Goal: Check status: Check status

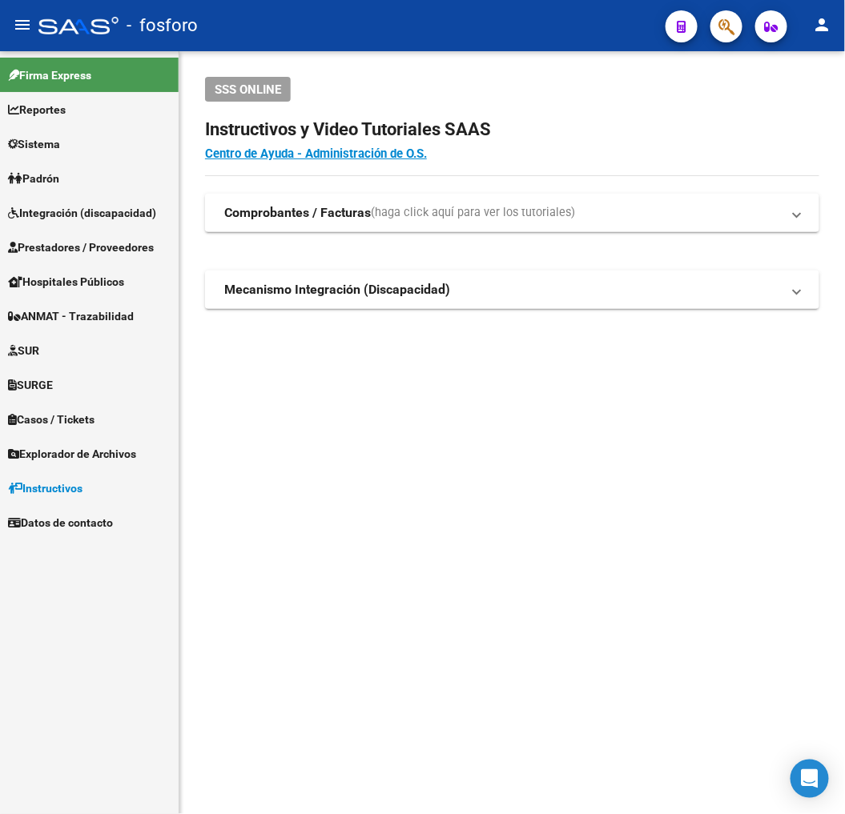
click at [558, 515] on mat-sidenav-content "SSS ONLINE Instructivos y Video Tutoriales SAAS Centro de Ayuda - Administració…" at bounding box center [511, 432] width 665 height 763
click at [22, 204] on span "Integración (discapacidad)" at bounding box center [82, 213] width 148 height 18
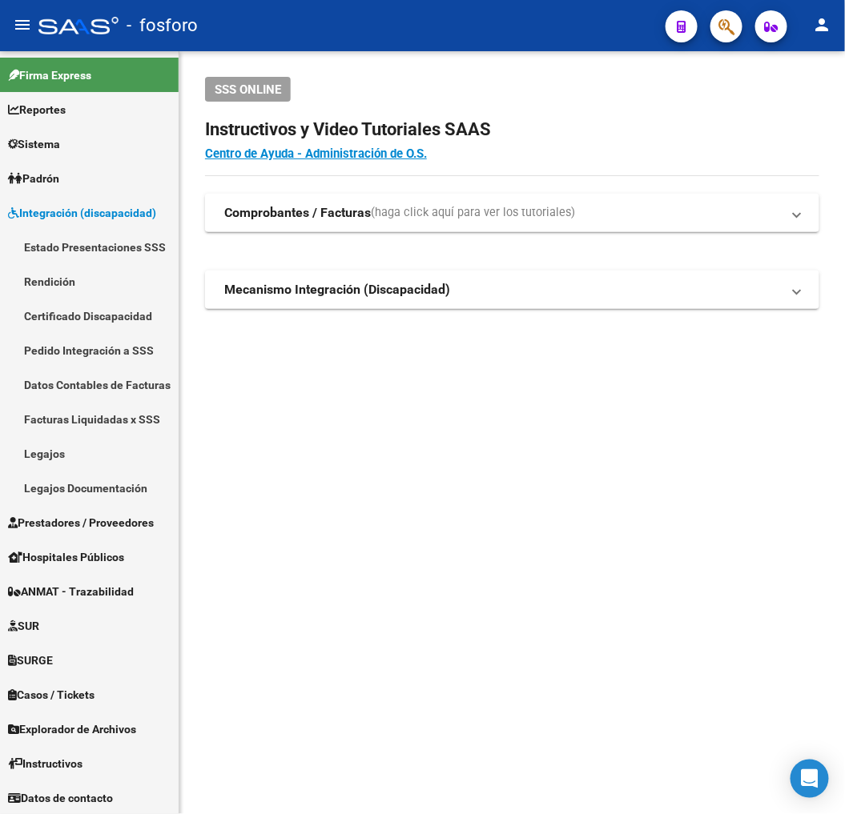
click at [102, 219] on span "Integración (discapacidad)" at bounding box center [82, 213] width 148 height 18
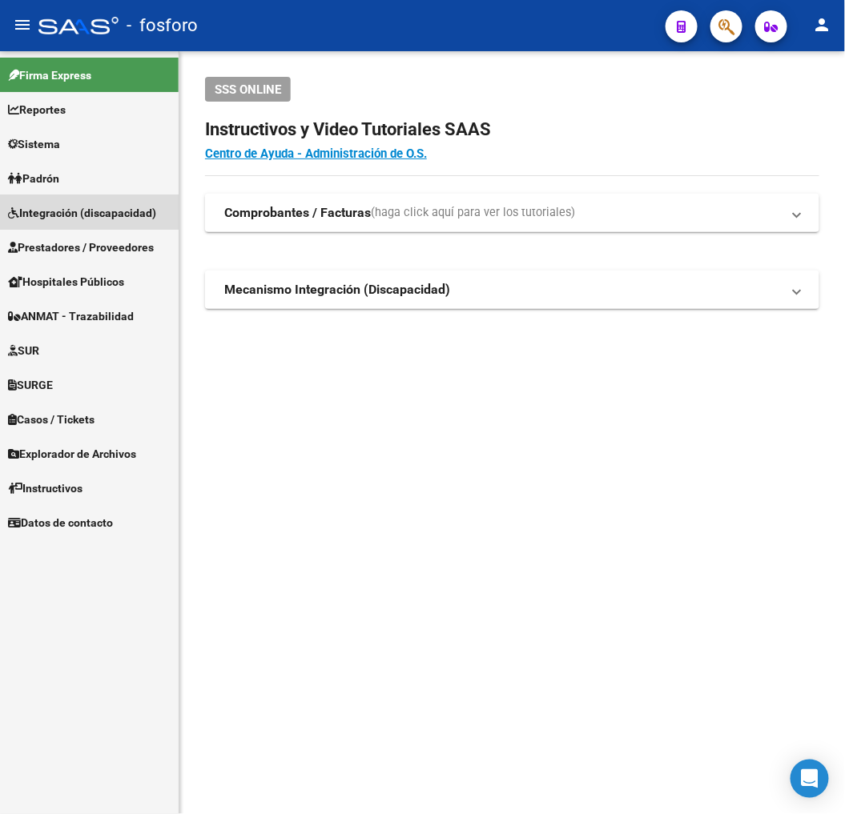
click at [97, 230] on link "Estado Presentaciones SSS" at bounding box center [89, 247] width 179 height 34
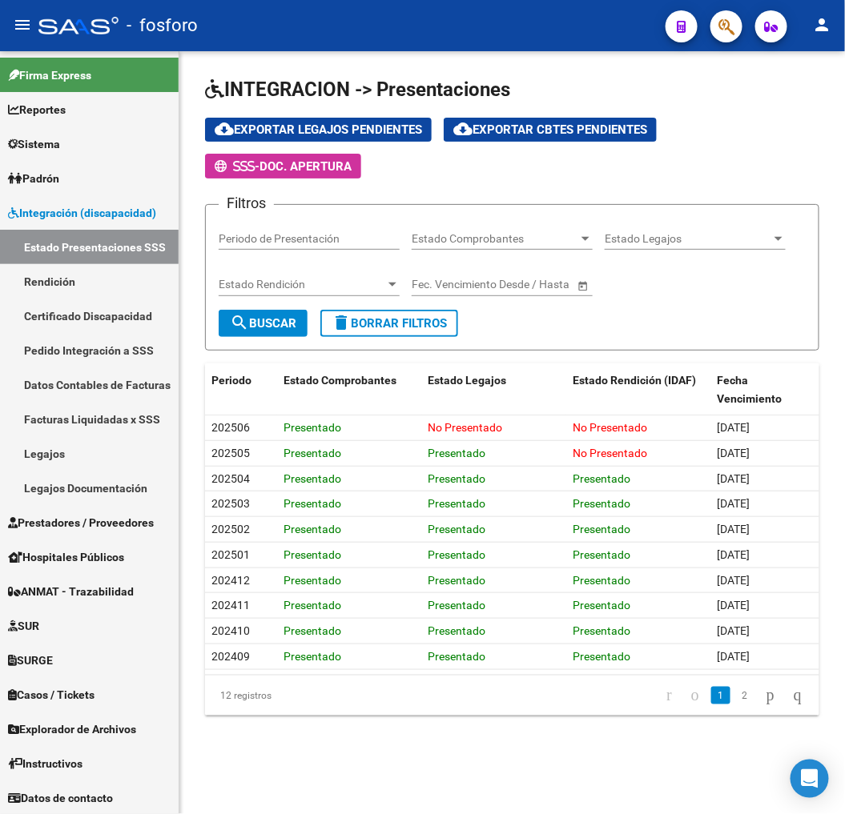
click at [96, 227] on link "Integración (discapacidad)" at bounding box center [89, 212] width 179 height 34
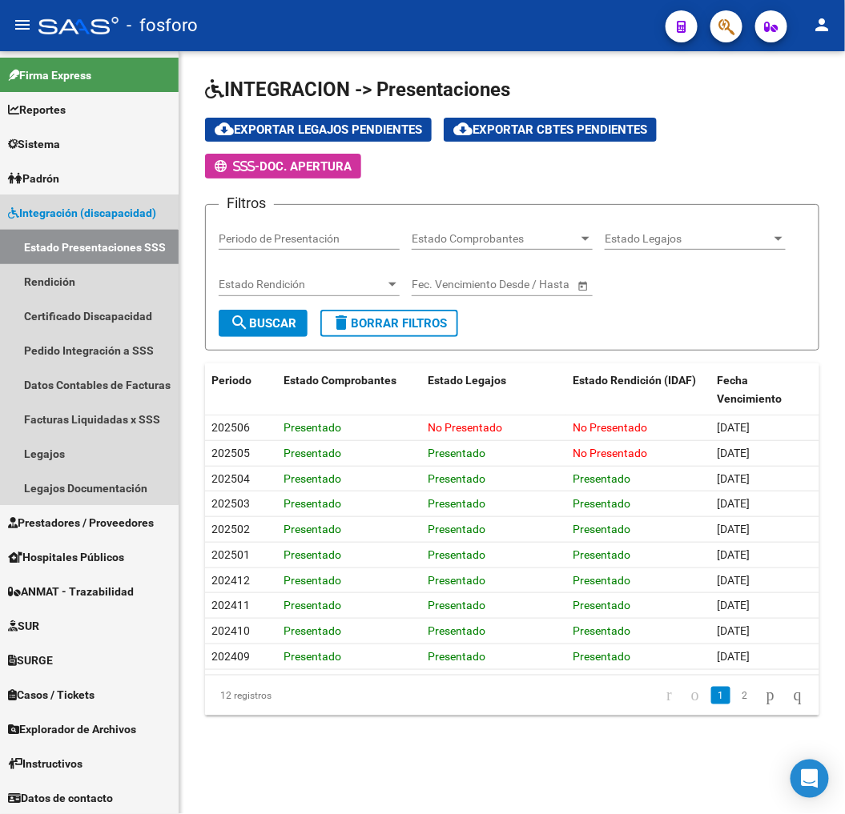
click at [78, 254] on link "Estado Presentaciones SSS" at bounding box center [89, 247] width 179 height 34
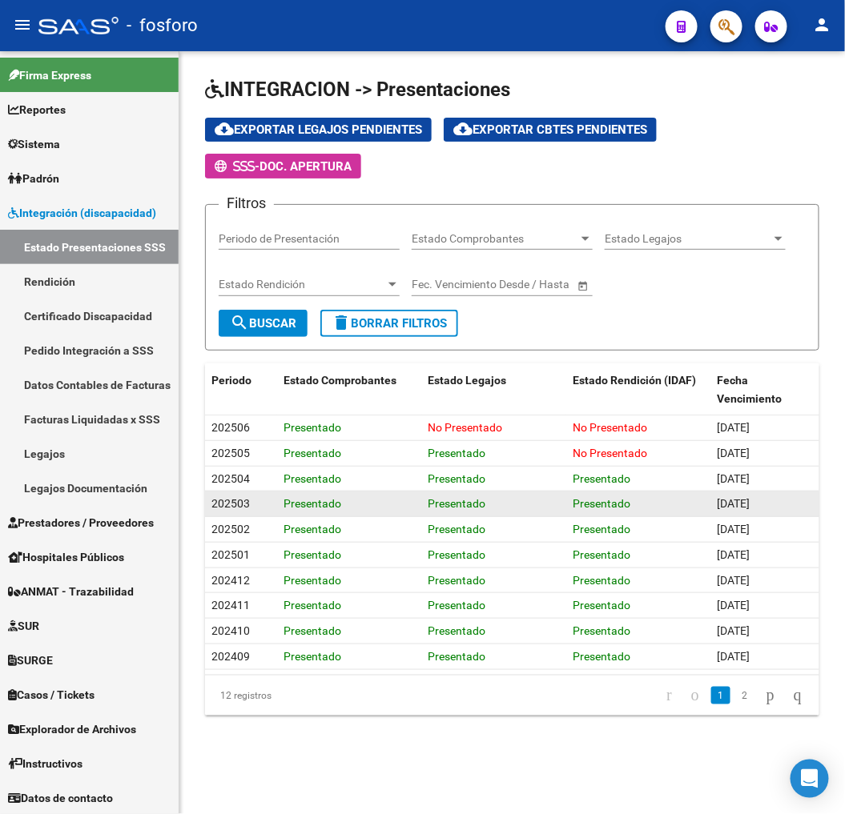
click at [517, 507] on div "Presentado" at bounding box center [493, 504] width 131 height 18
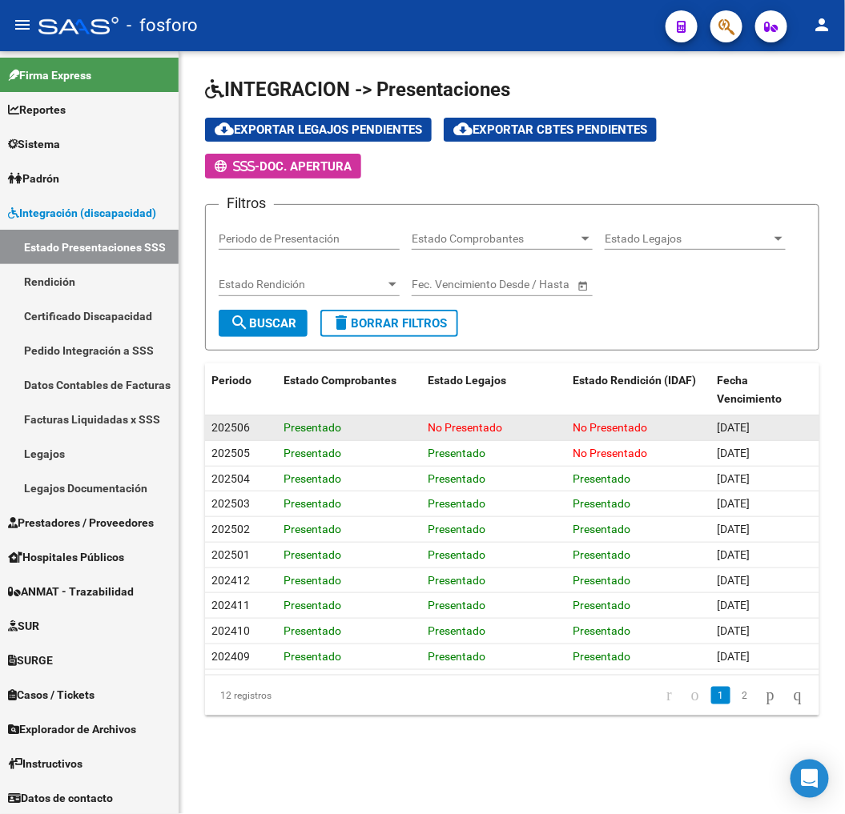
click at [309, 416] on datatable-body-cell "Presentado" at bounding box center [349, 428] width 144 height 25
click at [308, 428] on span "Presentado" at bounding box center [312, 427] width 58 height 13
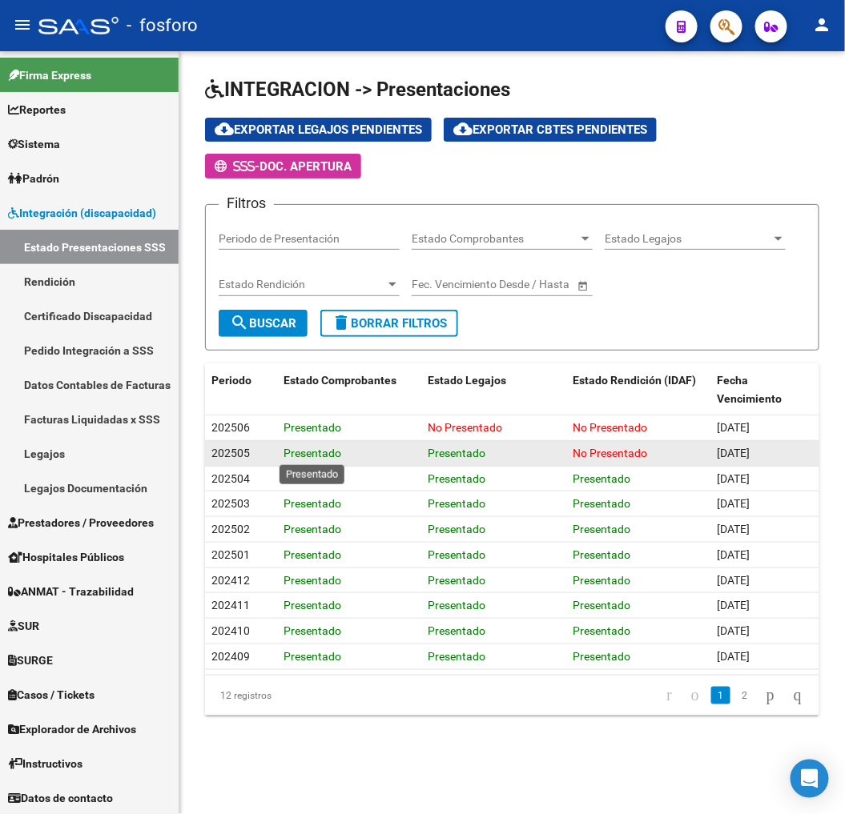
click at [326, 452] on span "Presentado" at bounding box center [312, 453] width 58 height 13
click at [529, 463] on datatable-body-cell "Presentado" at bounding box center [494, 453] width 144 height 25
drag, startPoint x: 573, startPoint y: 458, endPoint x: 650, endPoint y: 450, distance: 77.3
click at [650, 450] on div "No Presentado" at bounding box center [638, 453] width 131 height 18
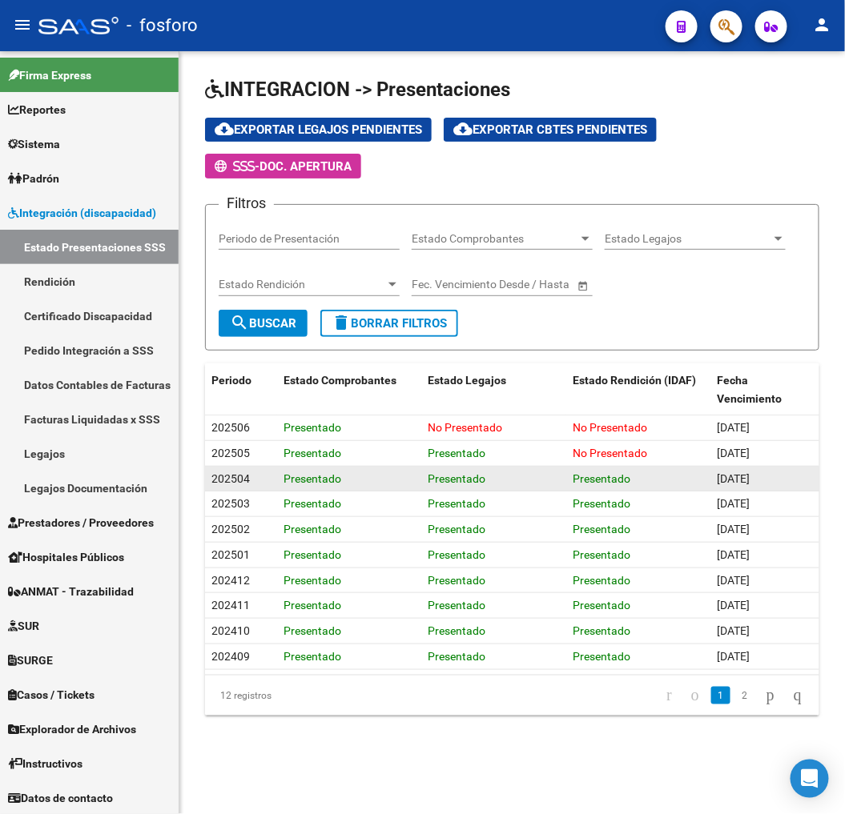
drag, startPoint x: 650, startPoint y: 450, endPoint x: 593, endPoint y: 488, distance: 68.6
click at [593, 488] on datatable-body-cell "Presentado" at bounding box center [638, 479] width 144 height 25
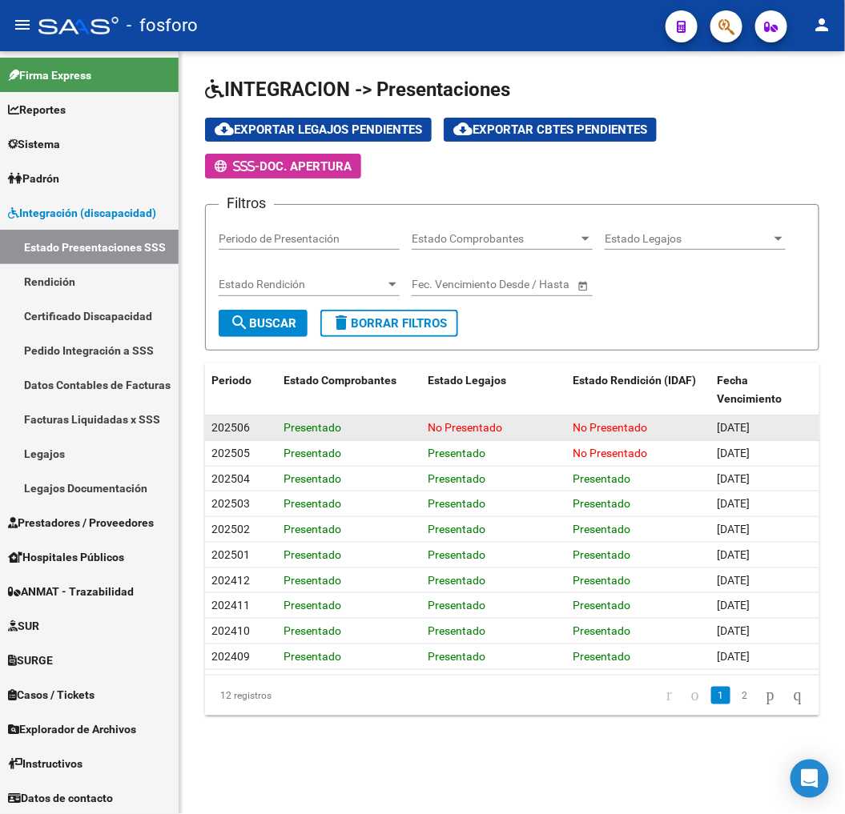
drag, startPoint x: 430, startPoint y: 425, endPoint x: 506, endPoint y: 423, distance: 76.1
click at [506, 423] on div "No Presentado" at bounding box center [493, 428] width 131 height 18
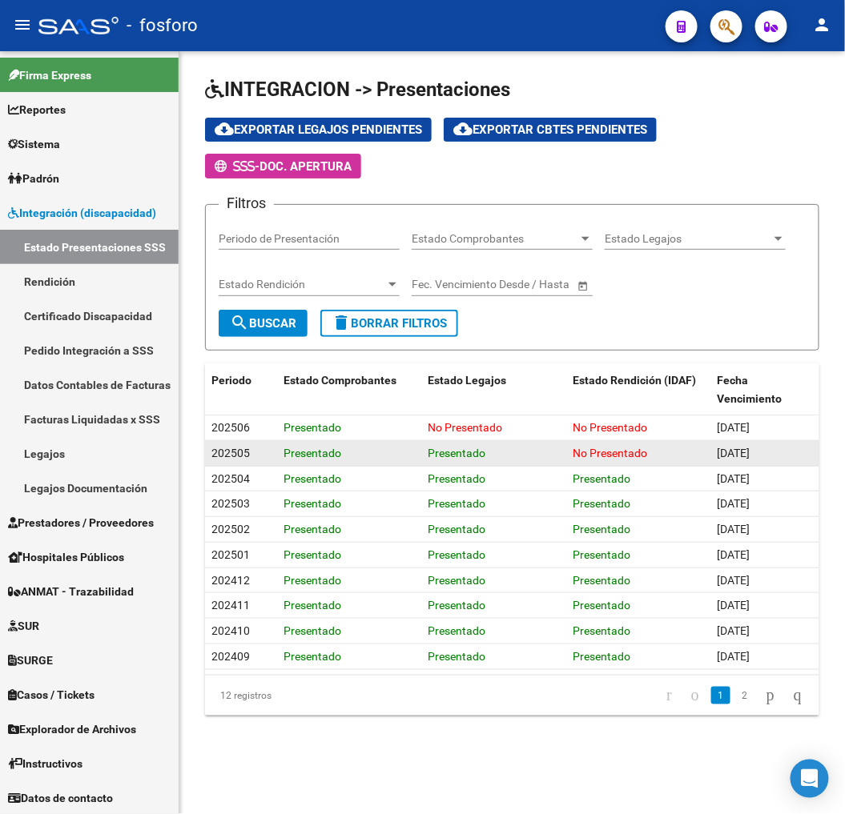
drag, startPoint x: 506, startPoint y: 423, endPoint x: 533, endPoint y: 461, distance: 46.6
click at [533, 461] on div "Presentado" at bounding box center [493, 453] width 131 height 18
